Goal: Find specific fact: Find contact information

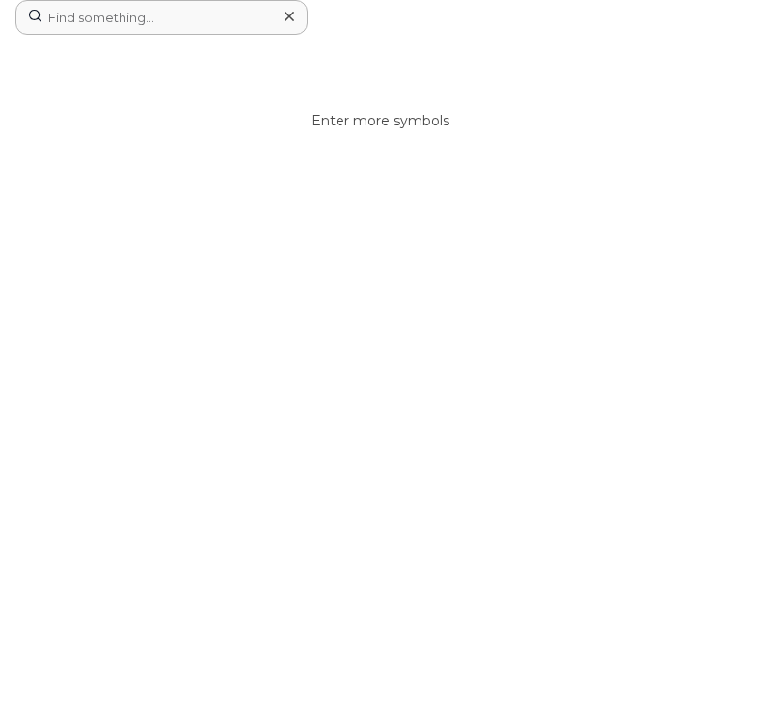
scroll to position [150, 0]
click at [208, 23] on input at bounding box center [161, 17] width 292 height 35
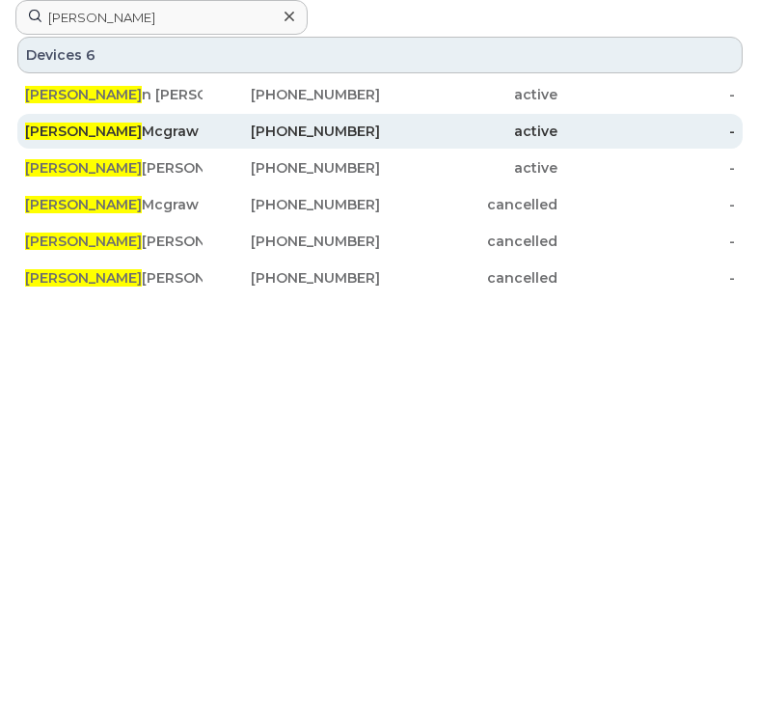
type input "glen"
click at [215, 130] on div "506-608-4304" at bounding box center [291, 131] width 177 height 19
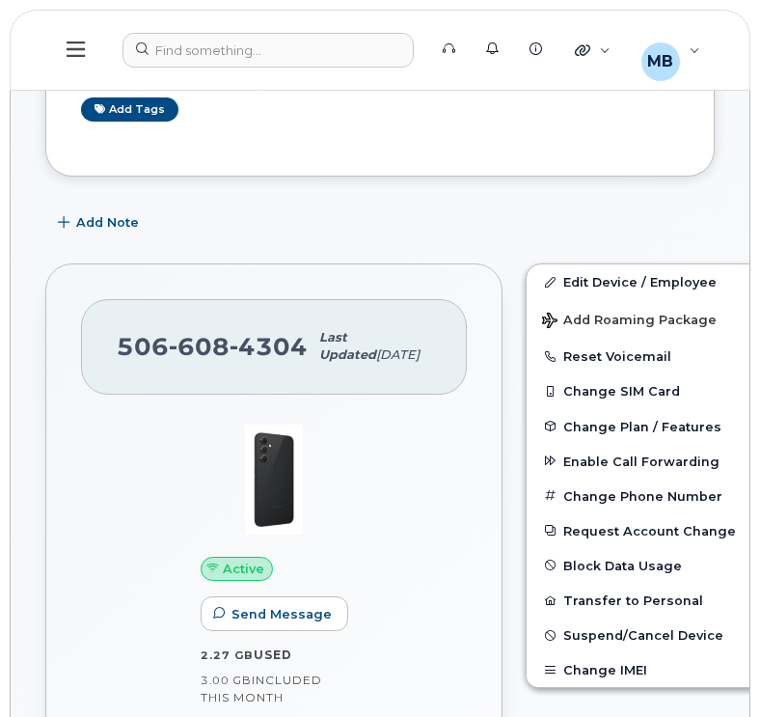
scroll to position [982, 0]
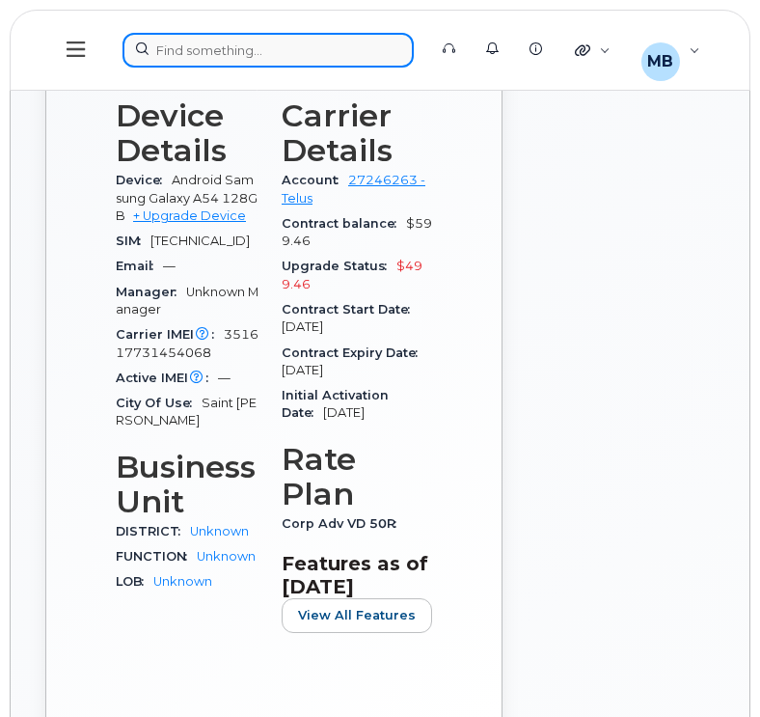
click at [178, 53] on div at bounding box center [267, 50] width 291 height 35
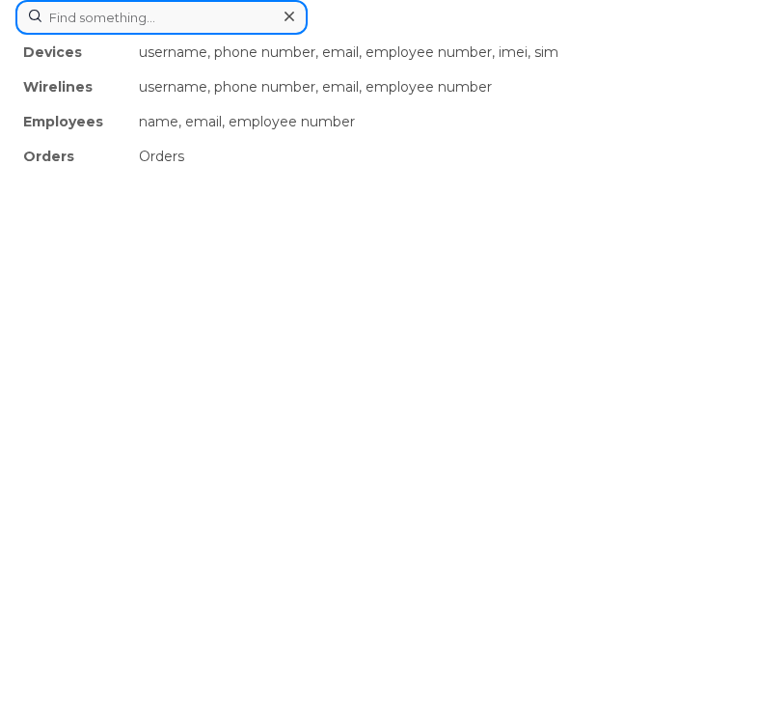
type input "i"
type input "[PERSON_NAME]"
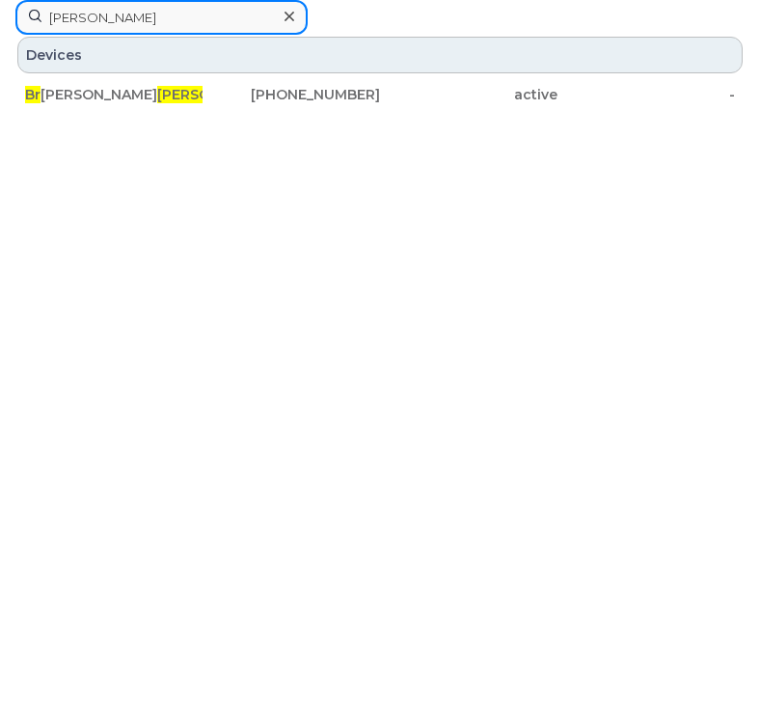
type input "[PERSON_NAME]"
